Goal: Navigation & Orientation: Find specific page/section

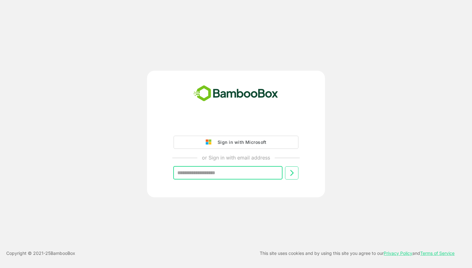
click at [224, 173] on input "text" at bounding box center [227, 172] width 109 height 13
type input "**********"
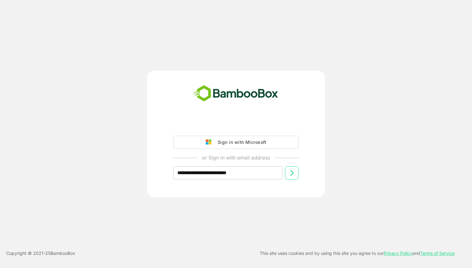
click at [293, 177] on button at bounding box center [291, 172] width 13 height 13
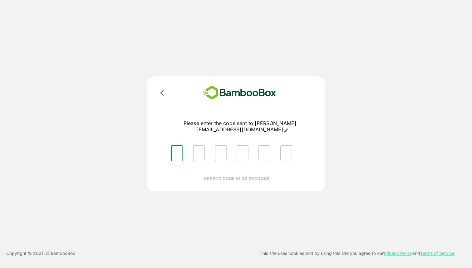
click at [175, 149] on input "Please enter OTP character 1" at bounding box center [177, 153] width 12 height 16
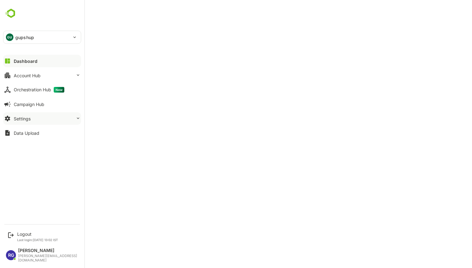
click at [30, 117] on div "Settings" at bounding box center [22, 118] width 17 height 5
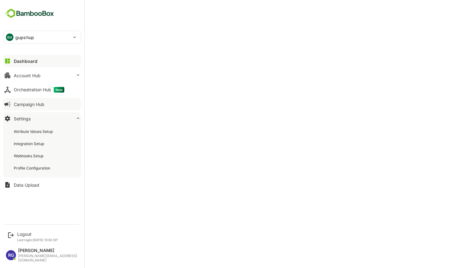
click at [44, 106] on div "Campaign Hub" at bounding box center [29, 104] width 31 height 5
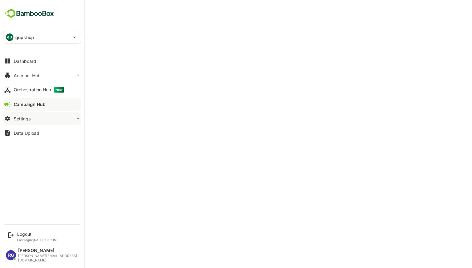
click at [24, 121] on div "Settings" at bounding box center [22, 118] width 17 height 5
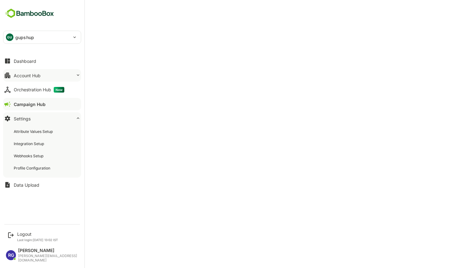
click at [49, 71] on button "Account Hub" at bounding box center [42, 75] width 78 height 12
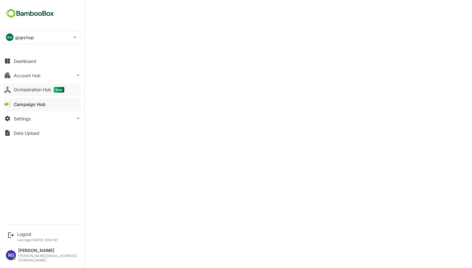
click at [35, 94] on button "Orchestration Hub New" at bounding box center [42, 89] width 78 height 12
click at [33, 86] on button "Orchestration Hub New" at bounding box center [42, 89] width 78 height 12
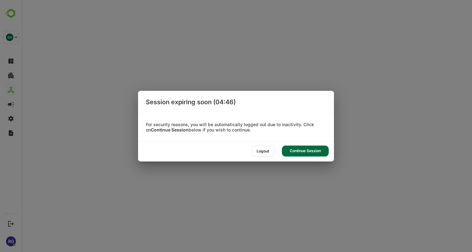
click at [310, 152] on div "Continue Session" at bounding box center [305, 150] width 47 height 11
